Goal: Task Accomplishment & Management: Manage account settings

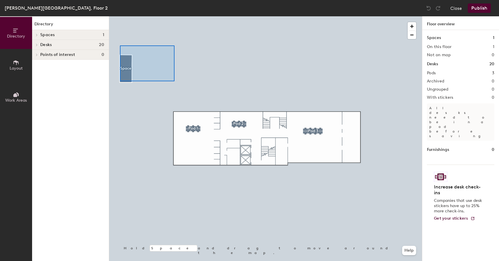
click at [170, 16] on div at bounding box center [265, 16] width 313 height 0
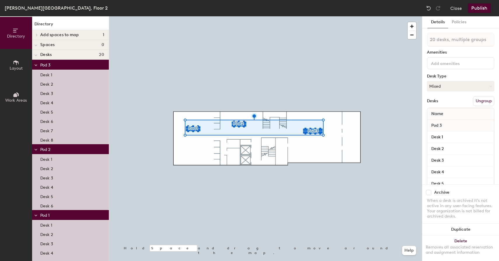
click at [430, 193] on input "checkbox" at bounding box center [428, 192] width 5 height 5
checkbox input "true"
click at [479, 10] on button "Publish" at bounding box center [478, 7] width 23 height 9
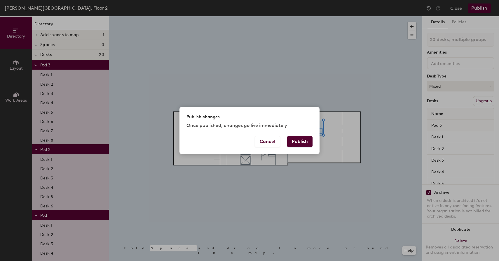
click at [301, 143] on button "Publish" at bounding box center [299, 141] width 25 height 11
